Goal: Ask a question

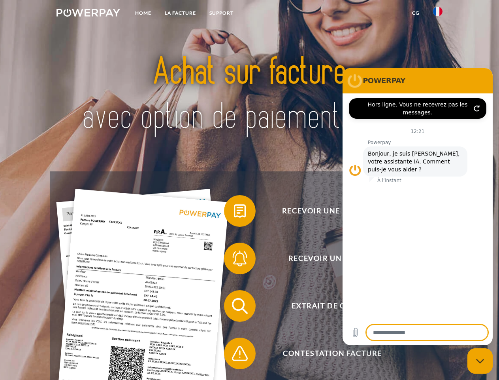
click at [88, 14] on img at bounding box center [89, 13] width 64 height 8
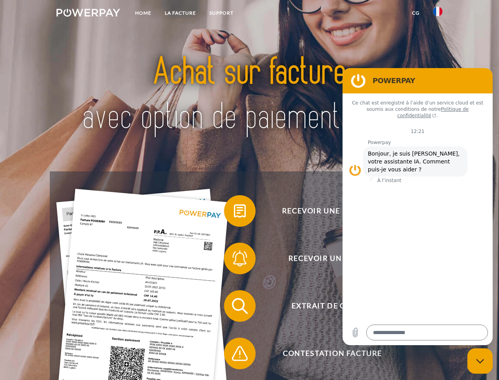
click at [438, 14] on img at bounding box center [437, 11] width 9 height 9
click at [416, 13] on link "CG" at bounding box center [416, 13] width 21 height 14
click at [234, 212] on span at bounding box center [228, 211] width 40 height 40
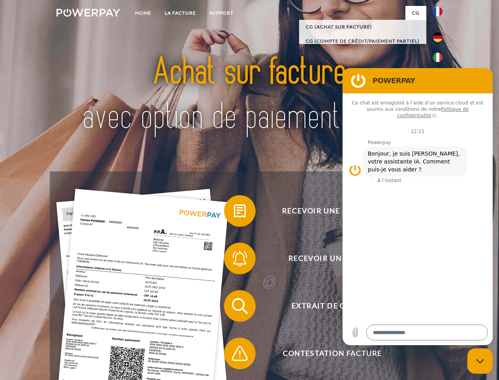
click at [234, 260] on div "Recevoir une facture ? Recevoir un rappel? Extrait de compte retour" at bounding box center [249, 329] width 399 height 316
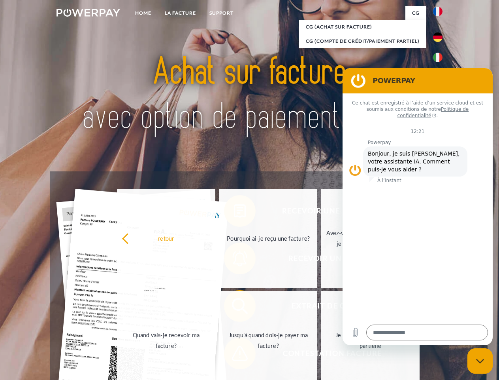
click at [234, 307] on link "Jusqu'à quand dois-je payer ma facture?" at bounding box center [268, 340] width 98 height 99
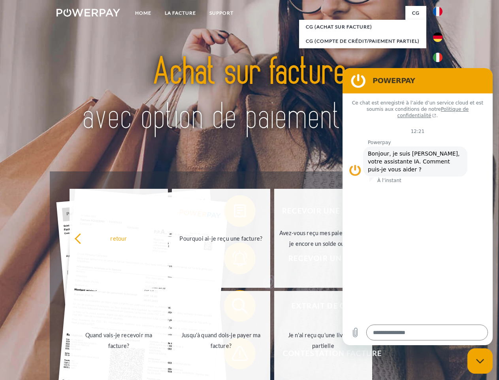
click at [234, 355] on span at bounding box center [228, 353] width 40 height 40
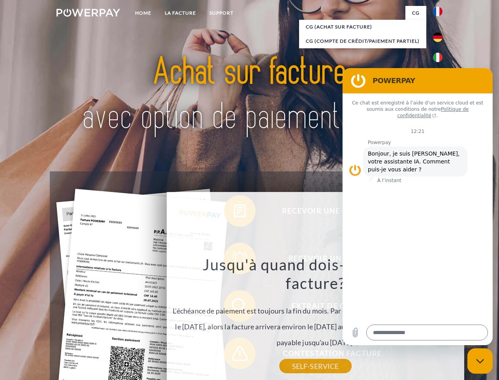
click at [480, 361] on icon "Fermer la fenêtre de messagerie" at bounding box center [480, 360] width 8 height 5
type textarea "*"
